Goal: Transaction & Acquisition: Purchase product/service

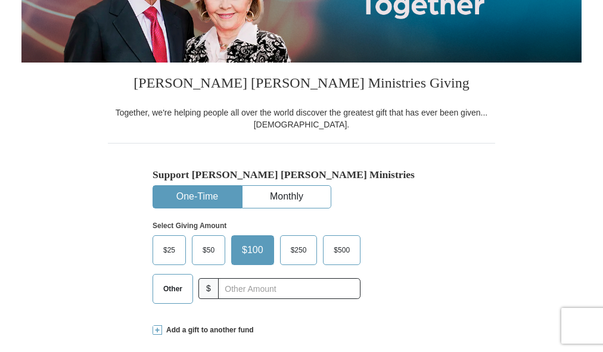
scroll to position [238, 0]
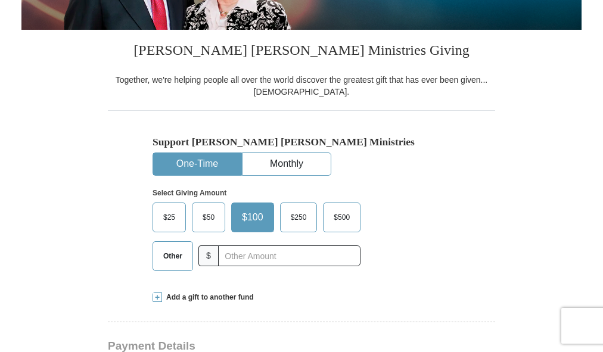
click at [170, 260] on span "Other" at bounding box center [172, 256] width 31 height 18
click at [0, 0] on input "Other" at bounding box center [0, 0] width 0 height 0
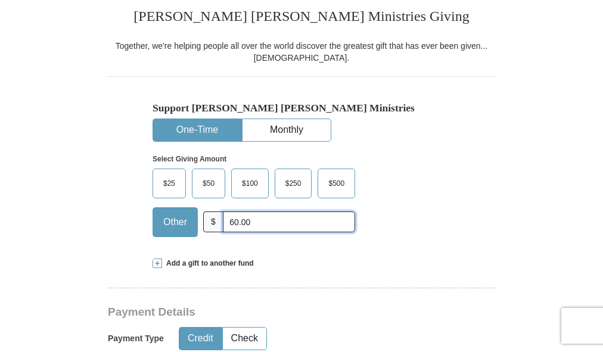
scroll to position [298, 0]
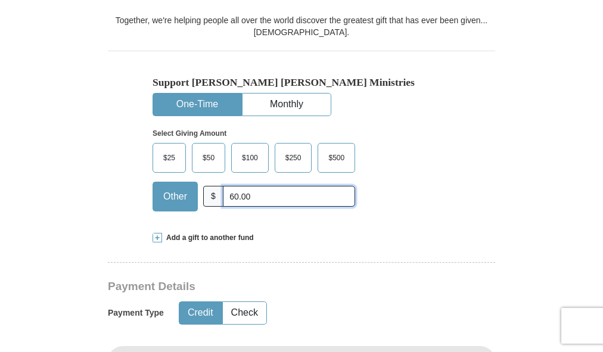
type input "60.00"
drag, startPoint x: 333, startPoint y: 314, endPoint x: 340, endPoint y: 309, distance: 8.6
drag, startPoint x: 340, startPoint y: 309, endPoint x: 321, endPoint y: 278, distance: 36.9
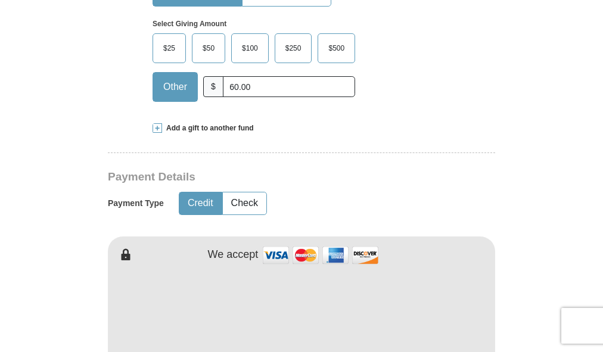
scroll to position [417, 0]
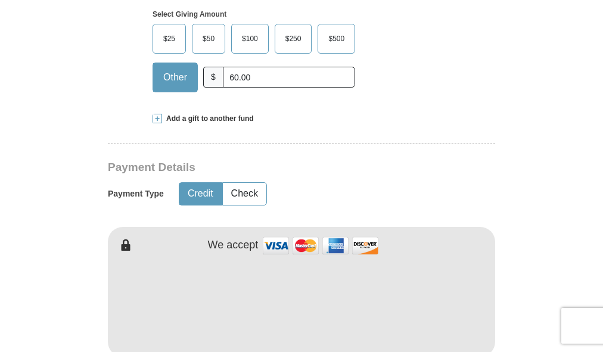
click at [195, 196] on button "Credit" at bounding box center [200, 194] width 42 height 22
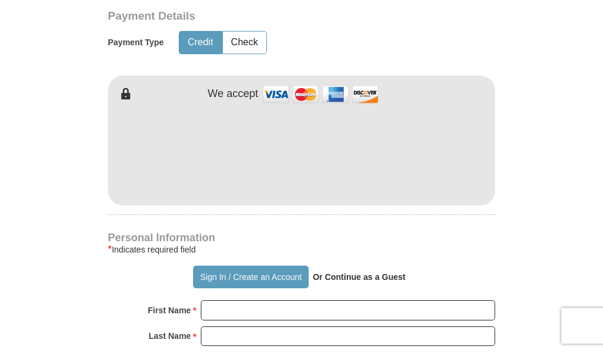
scroll to position [596, 0]
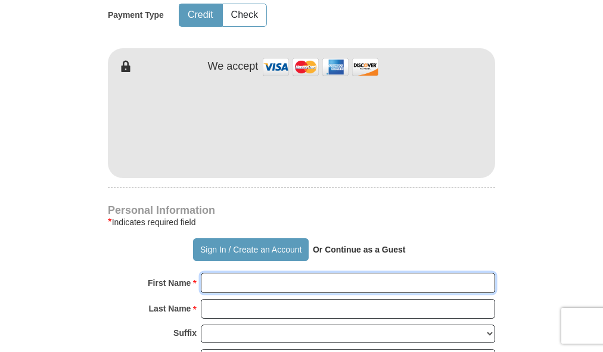
click at [283, 285] on input "First Name *" at bounding box center [348, 283] width 294 height 20
type input "[PERSON_NAME]"
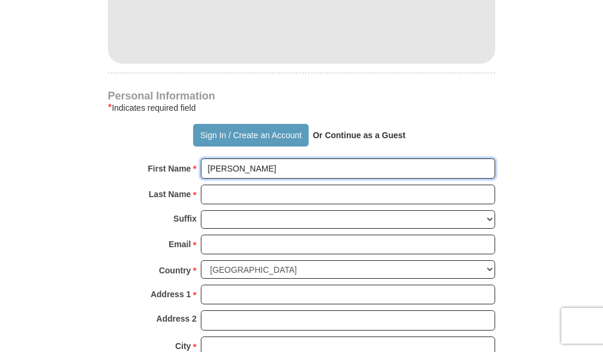
scroll to position [715, 0]
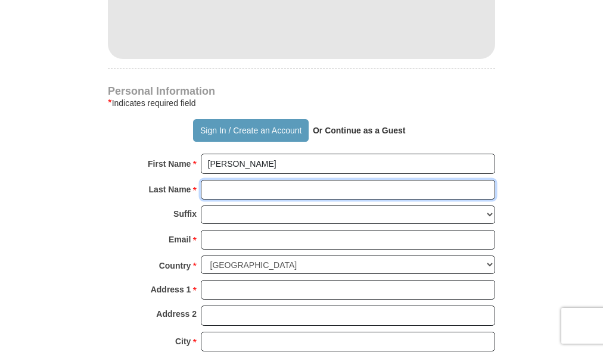
click at [233, 189] on input "Last Name *" at bounding box center [348, 190] width 294 height 20
type input "[PERSON_NAME]"
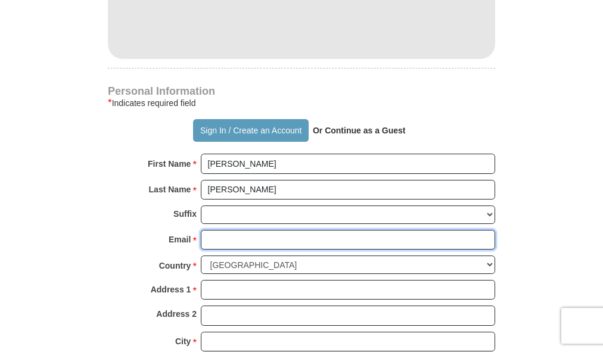
click at [252, 239] on input "Email *" at bounding box center [348, 240] width 294 height 20
type input "[EMAIL_ADDRESS][DOMAIN_NAME]"
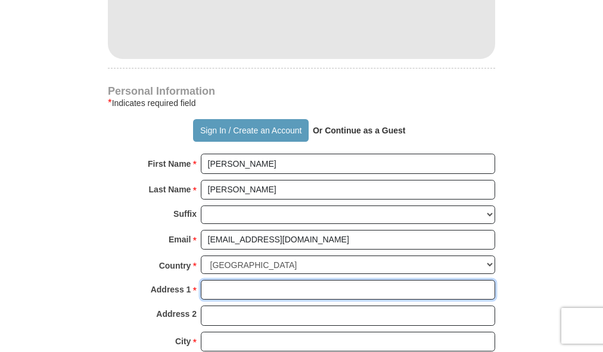
type input "[GEOGRAPHIC_DATA]"
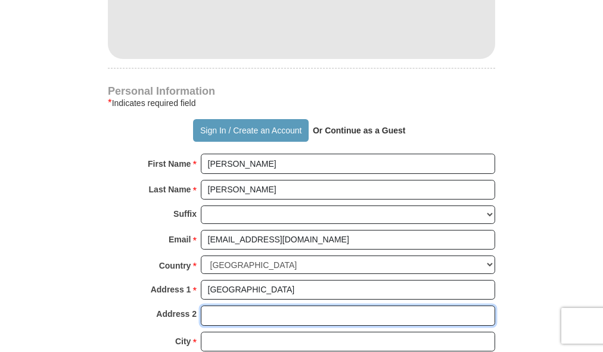
type input "Deliver to side porch / ring doorbell"
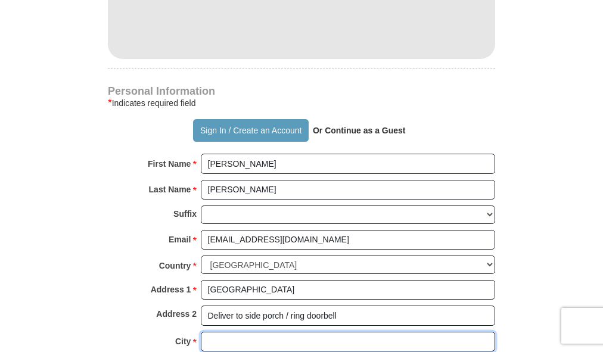
type input "Deepwater"
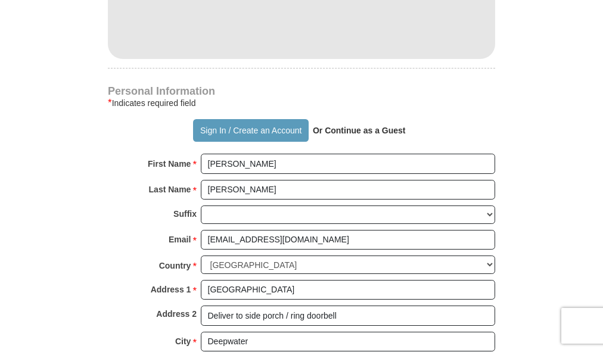
select select "MO"
type input "64740"
type input "6604385101"
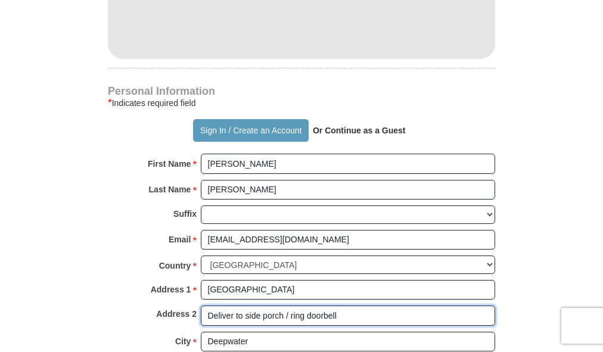
drag, startPoint x: 344, startPoint y: 314, endPoint x: 204, endPoint y: 315, distance: 139.9
click at [204, 315] on input "Deliver to side porch / ring doorbell" at bounding box center [348, 315] width 294 height 20
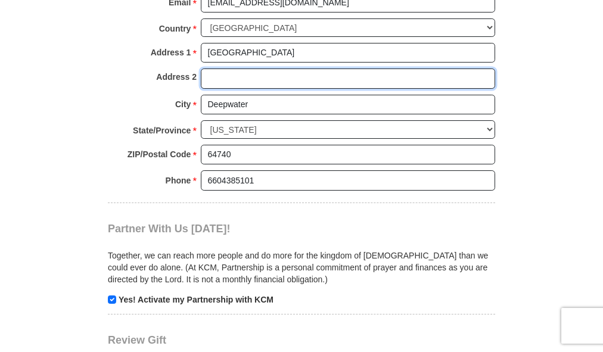
scroll to position [953, 0]
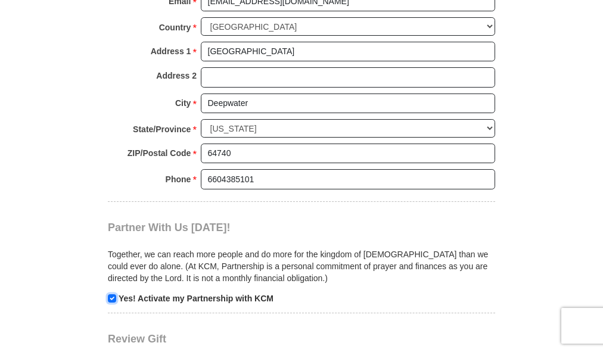
click at [113, 298] on input "checkbox" at bounding box center [112, 298] width 8 height 8
checkbox input "false"
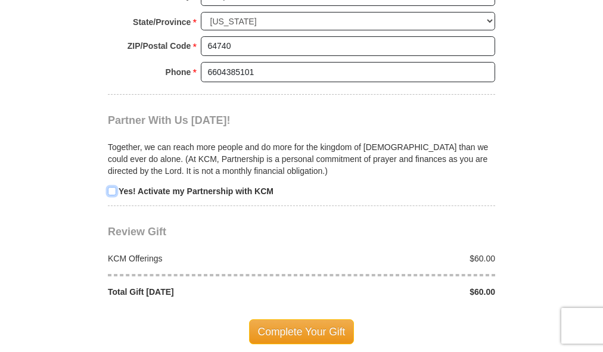
scroll to position [1072, 0]
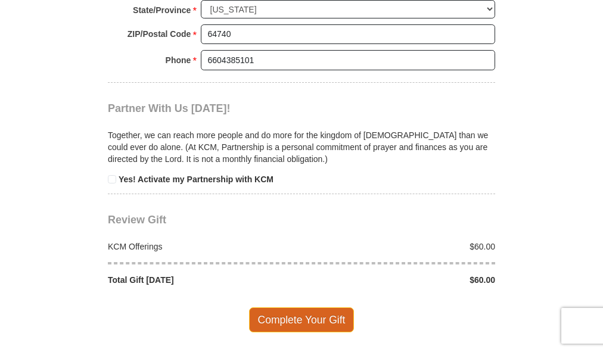
click at [294, 317] on span "Complete Your Gift" at bounding box center [301, 319] width 105 height 25
